Goal: Information Seeking & Learning: Check status

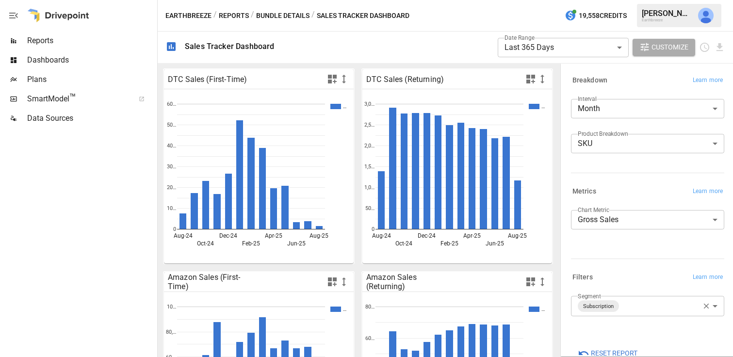
click at [66, 58] on span "Dashboards" at bounding box center [91, 60] width 128 height 12
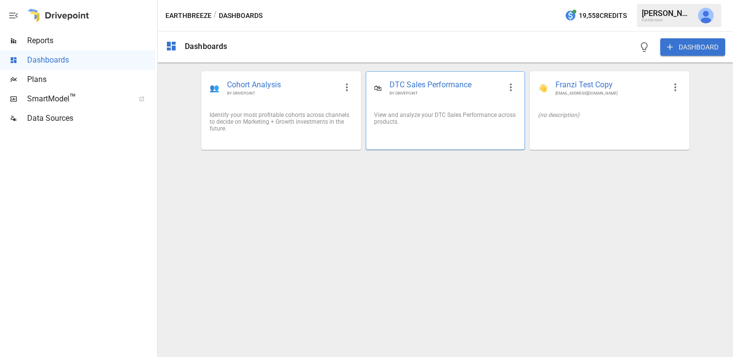
click at [426, 79] on div "🛍 DTC Sales Performance BY DRIVEPOINT" at bounding box center [445, 88] width 158 height 32
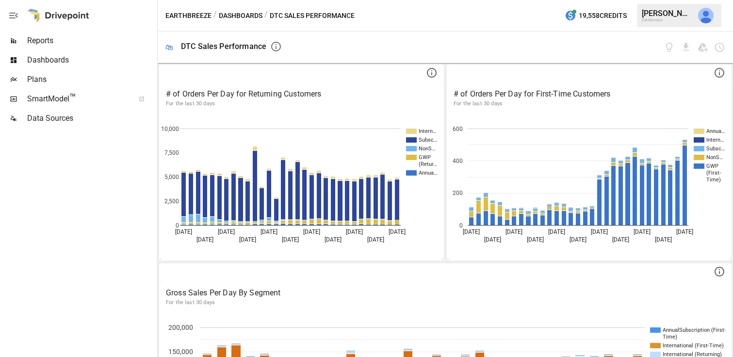
click at [49, 42] on span "Reports" at bounding box center [91, 41] width 128 height 12
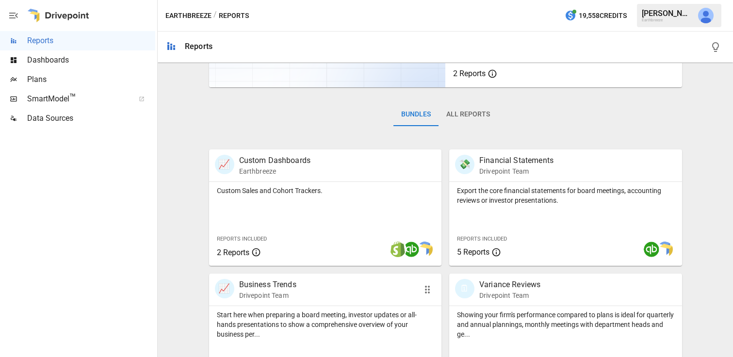
scroll to position [112, 0]
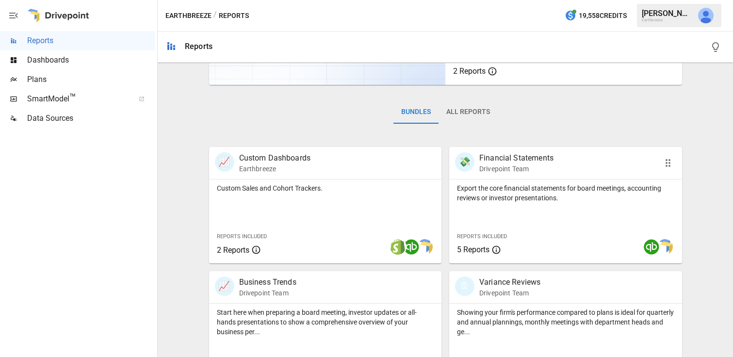
click at [508, 158] on p "Financial Statements" at bounding box center [517, 158] width 74 height 12
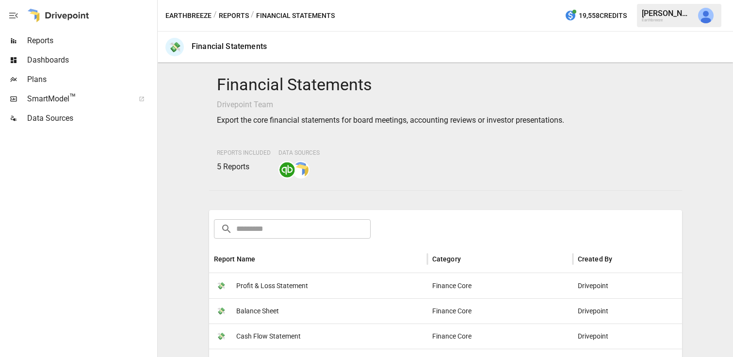
click at [49, 45] on span "Reports" at bounding box center [91, 41] width 128 height 12
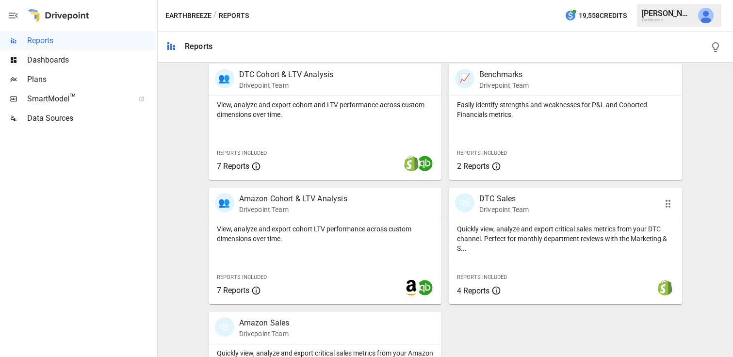
scroll to position [446, 0]
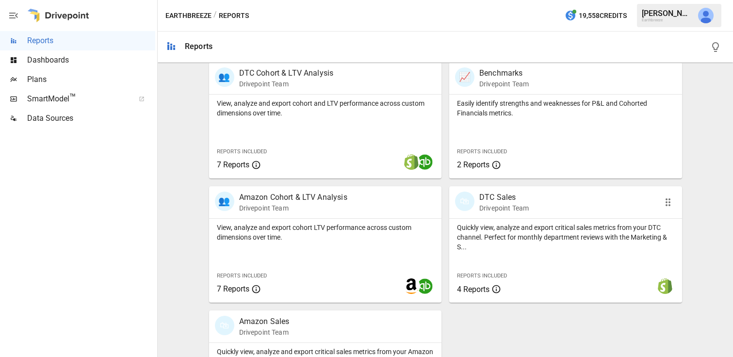
click at [499, 195] on p "DTC Sales" at bounding box center [505, 198] width 50 height 12
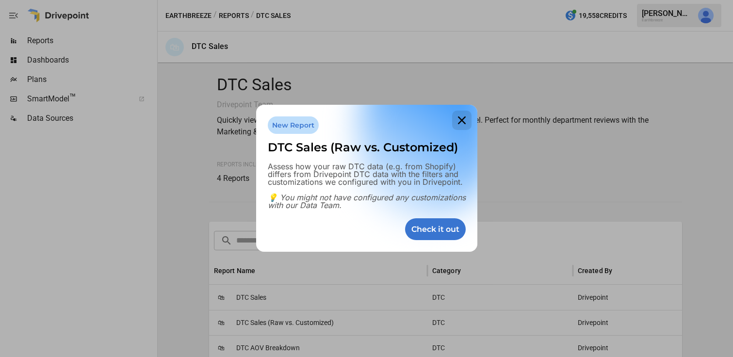
click at [464, 119] on icon at bounding box center [461, 120] width 19 height 19
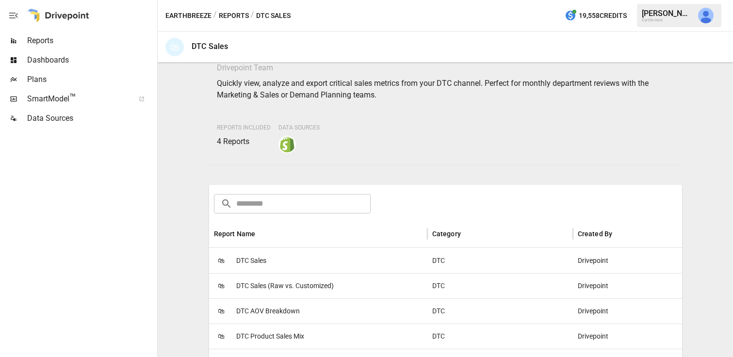
scroll to position [38, 0]
click at [464, 258] on div "DTC" at bounding box center [501, 259] width 146 height 25
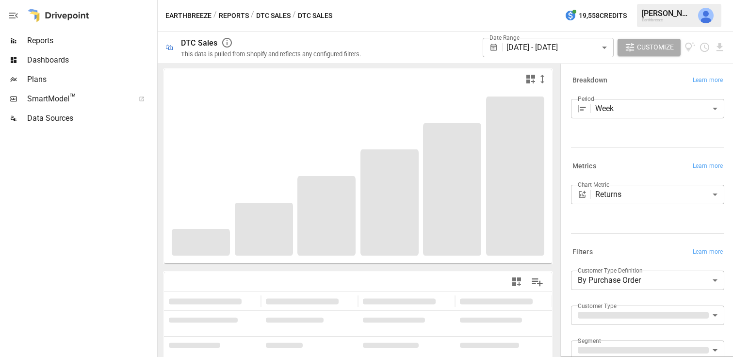
click at [571, 0] on body "**********" at bounding box center [366, 0] width 733 height 0
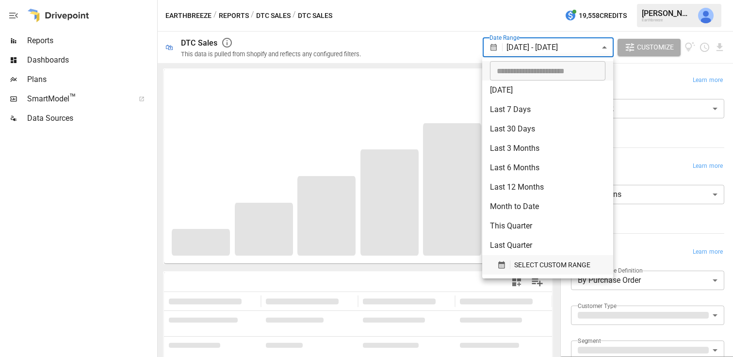
click at [517, 267] on span "SELECT CUSTOM RANGE" at bounding box center [552, 265] width 76 height 12
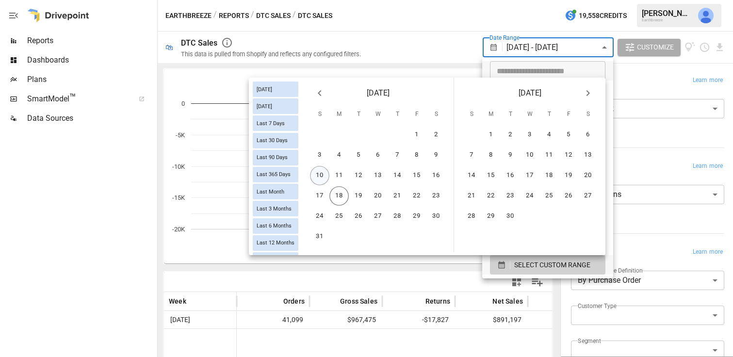
click at [321, 177] on button "10" at bounding box center [319, 175] width 19 height 19
click at [434, 177] on button "16" at bounding box center [436, 175] width 19 height 19
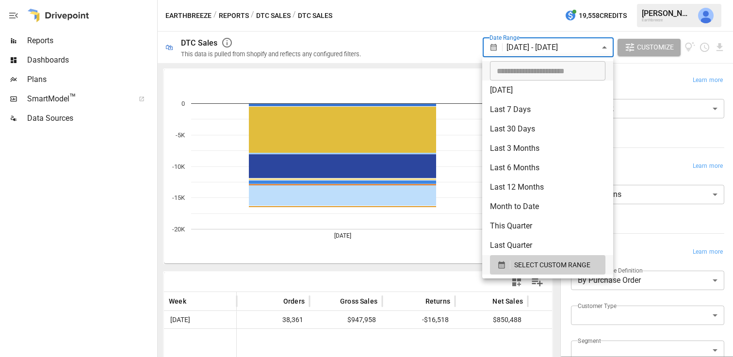
click at [510, 12] on div at bounding box center [366, 178] width 733 height 357
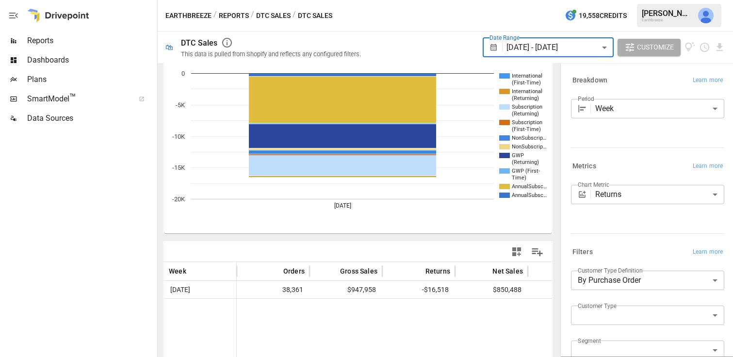
scroll to position [31, 0]
